Goal: Submit feedback/report problem

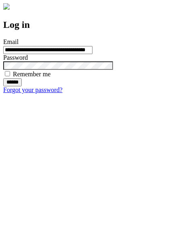
click at [22, 86] on input "******" at bounding box center [12, 82] width 19 height 8
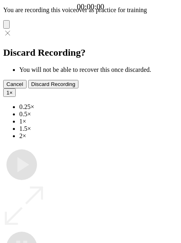
type input "**********"
